Goal: Find specific page/section: Find specific page/section

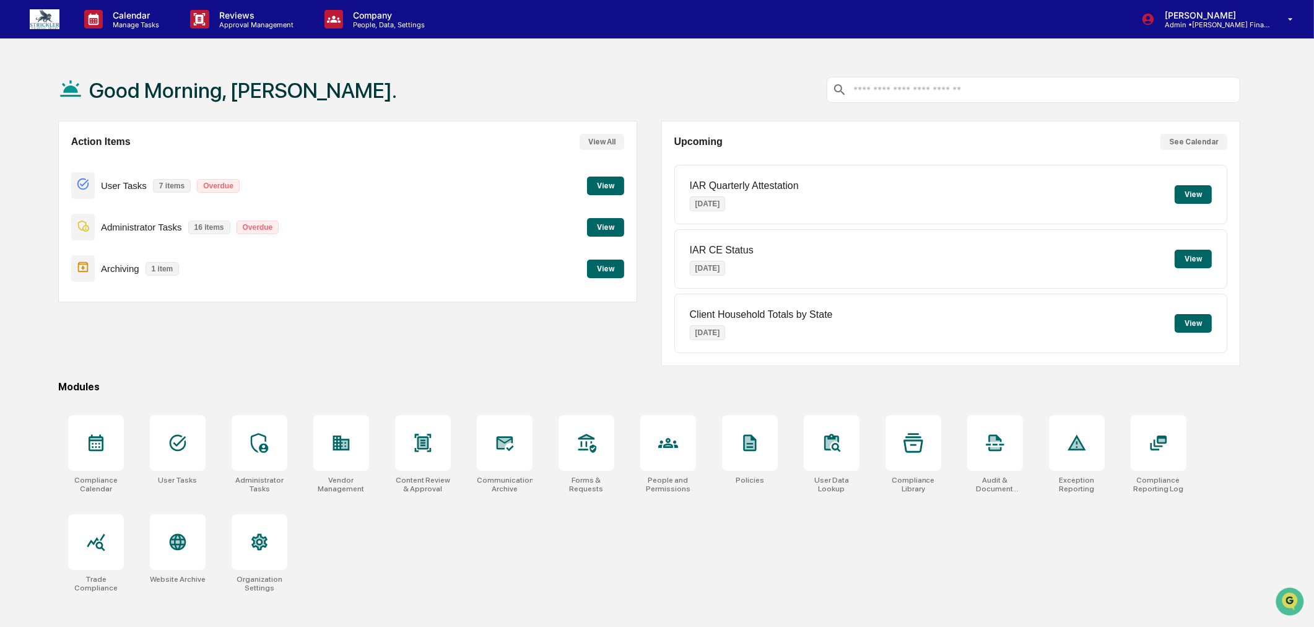
click at [604, 225] on button "View" at bounding box center [605, 227] width 37 height 19
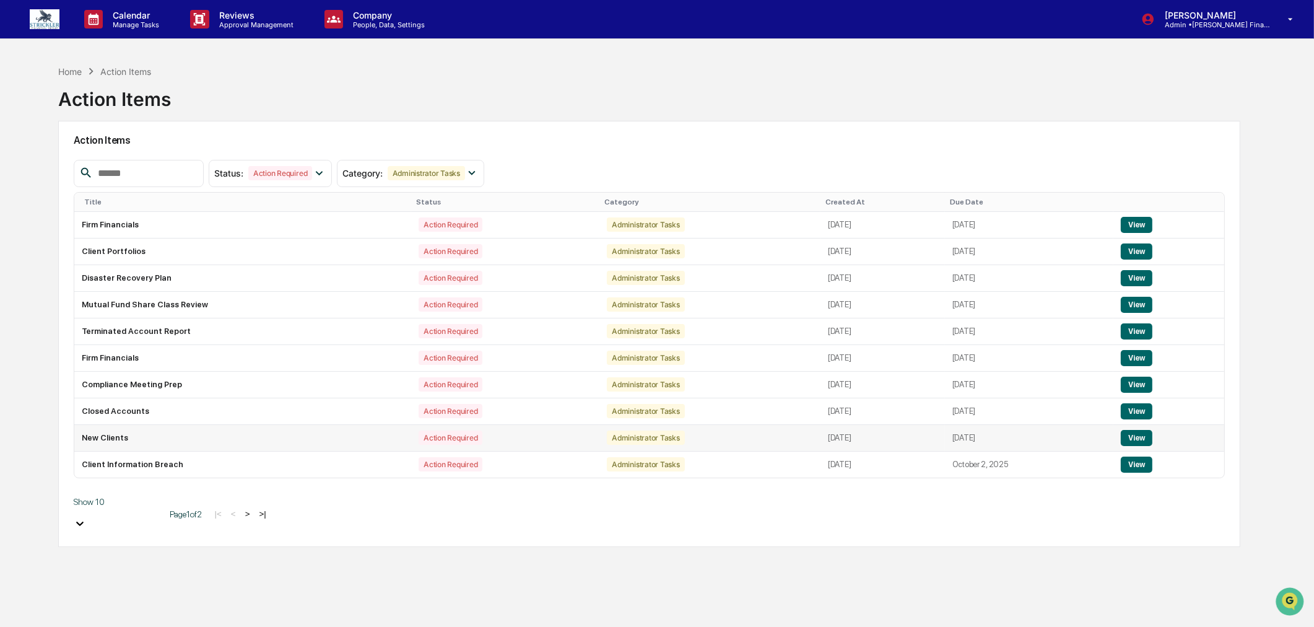
click at [118, 441] on td "New Clients" at bounding box center [242, 438] width 337 height 27
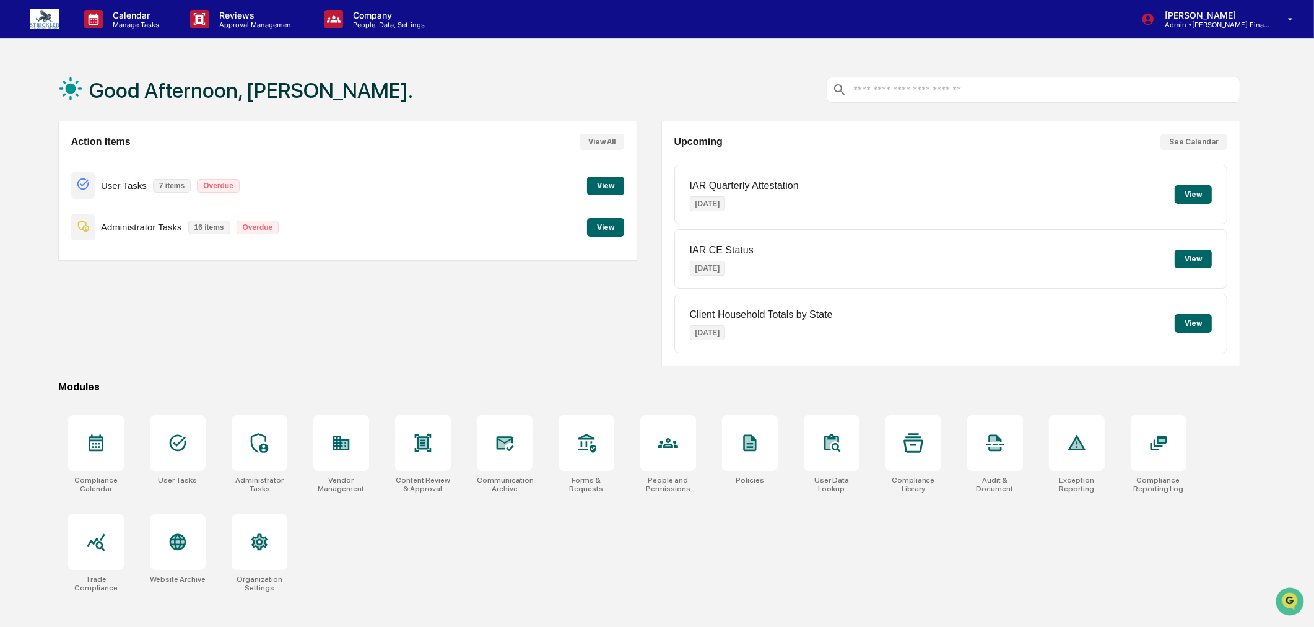
click at [605, 225] on button "View" at bounding box center [605, 227] width 37 height 19
